Goal: Navigation & Orientation: Find specific page/section

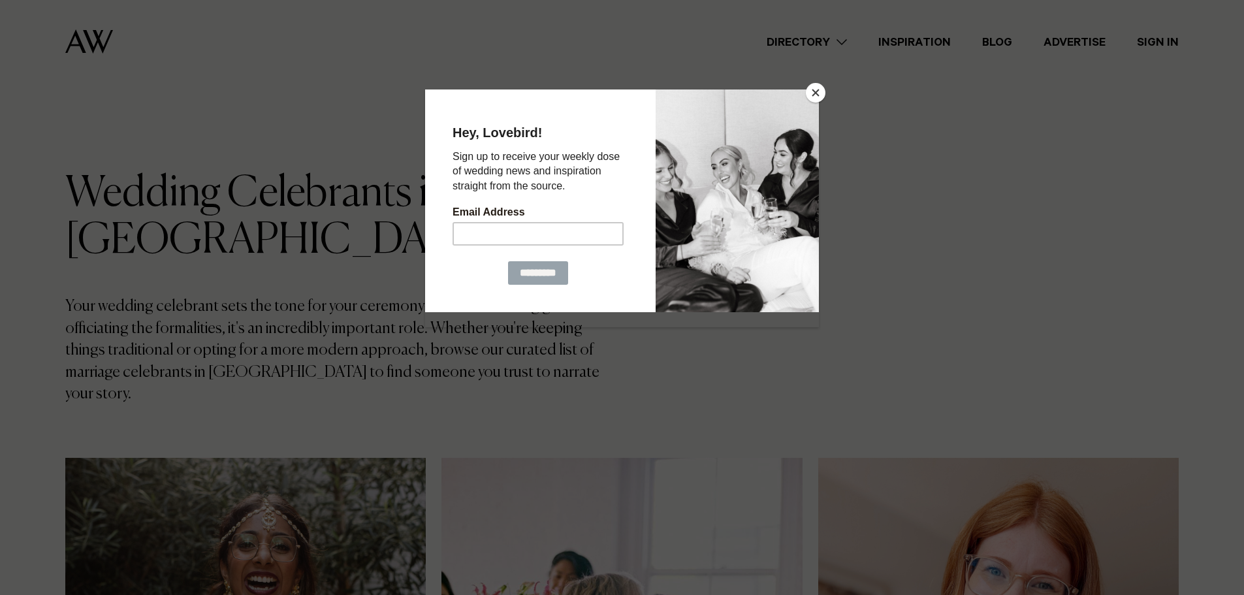
click at [808, 93] on button "Close" at bounding box center [816, 93] width 20 height 20
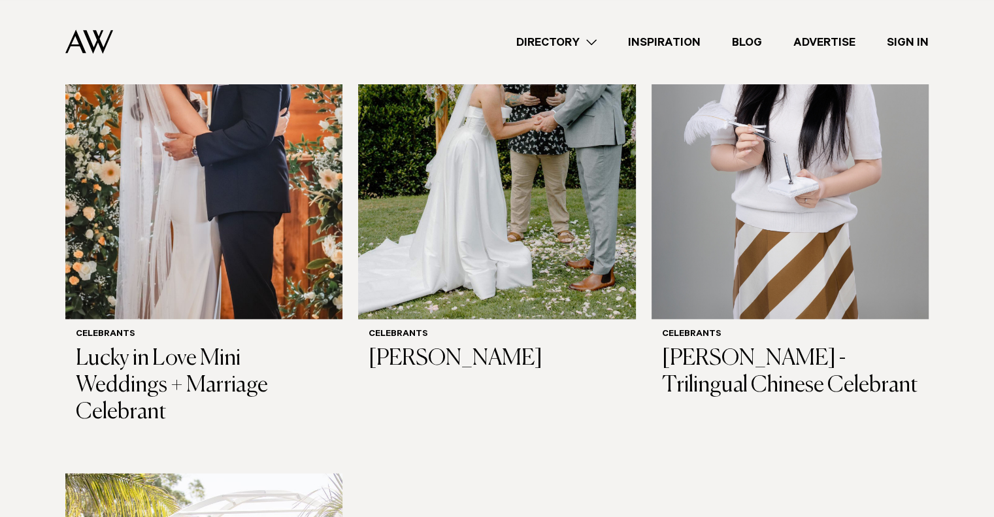
scroll to position [1356, 0]
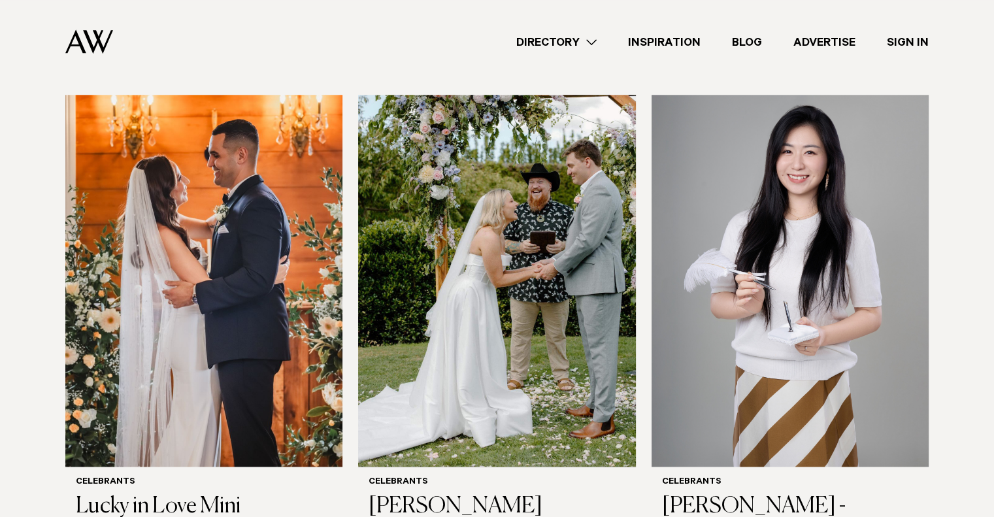
click at [570, 44] on link "Directory" at bounding box center [556, 42] width 112 height 18
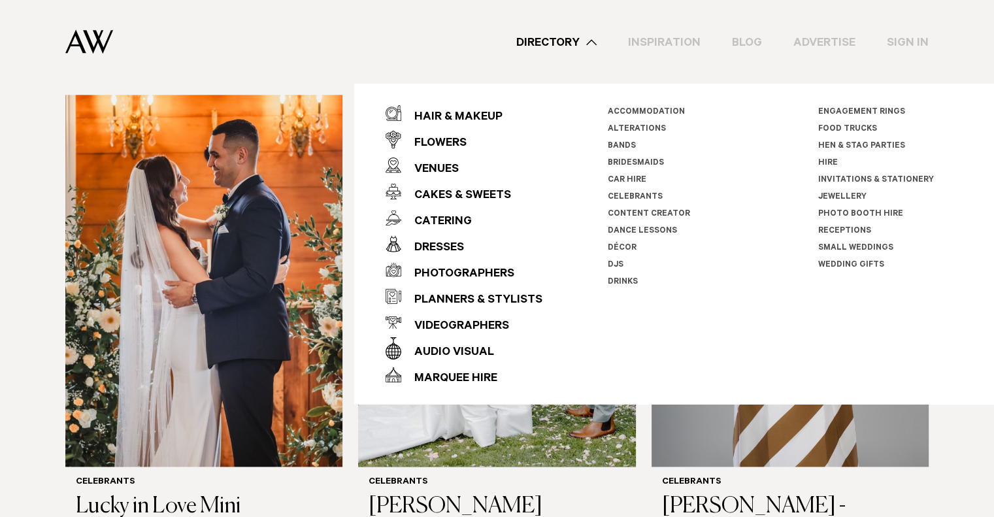
click at [78, 44] on img at bounding box center [89, 41] width 48 height 24
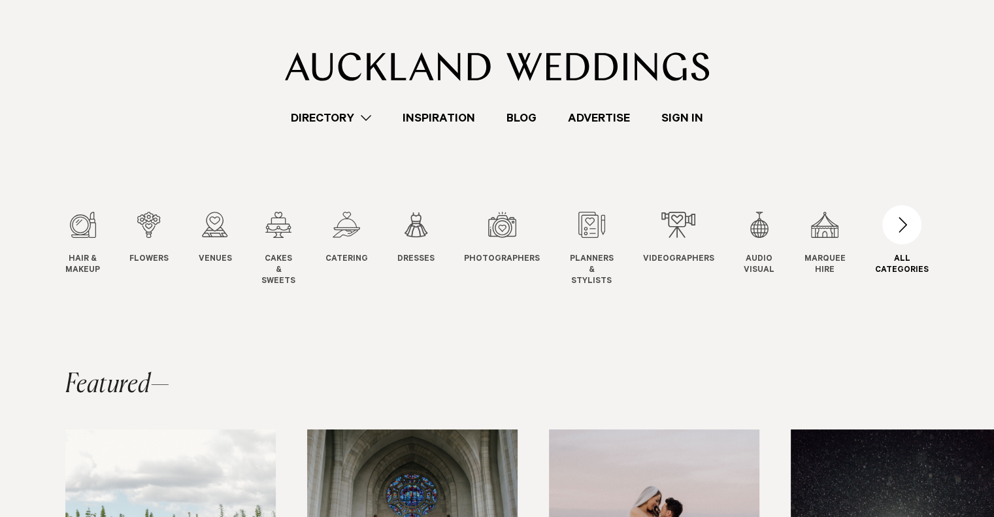
click at [915, 220] on div "button" at bounding box center [901, 224] width 39 height 39
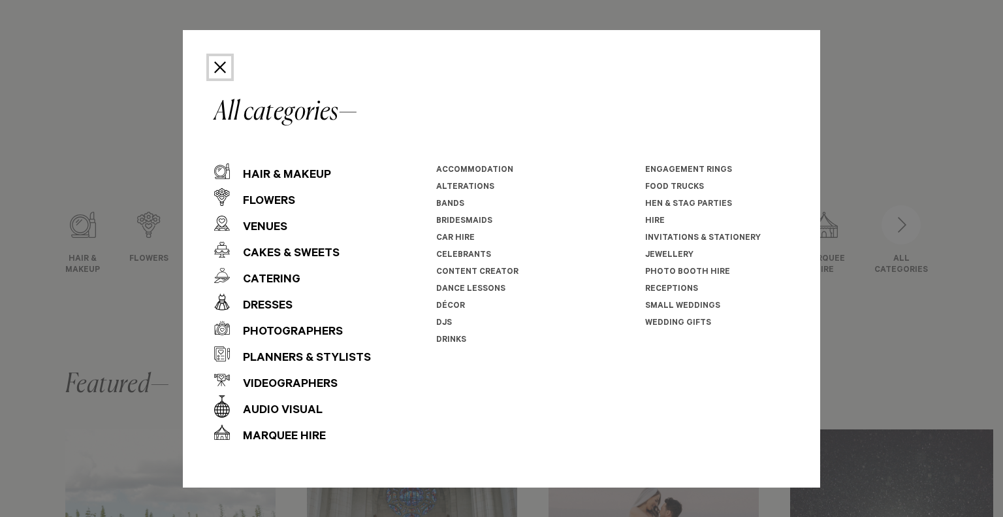
click at [216, 65] on button "Close" at bounding box center [220, 67] width 22 height 22
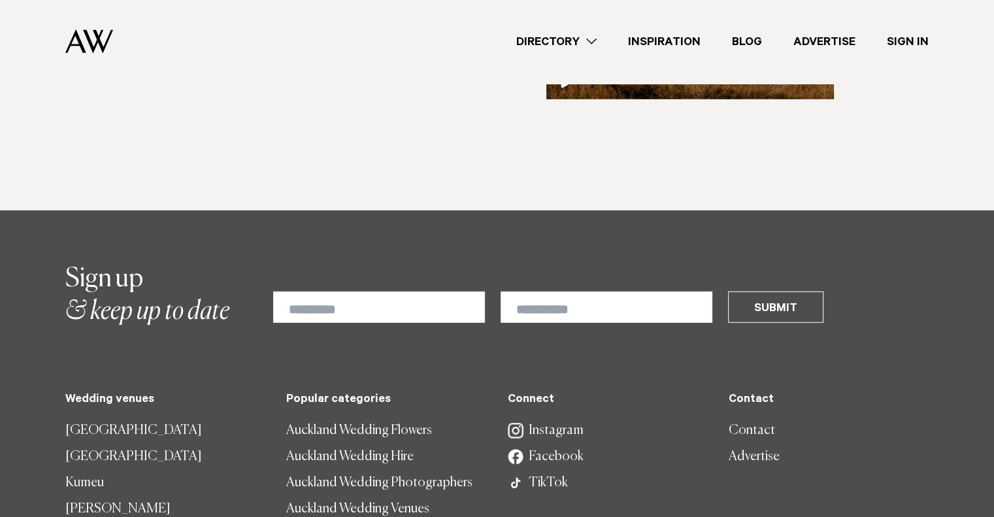
scroll to position [3858, 0]
